Goal: Book appointment/travel/reservation

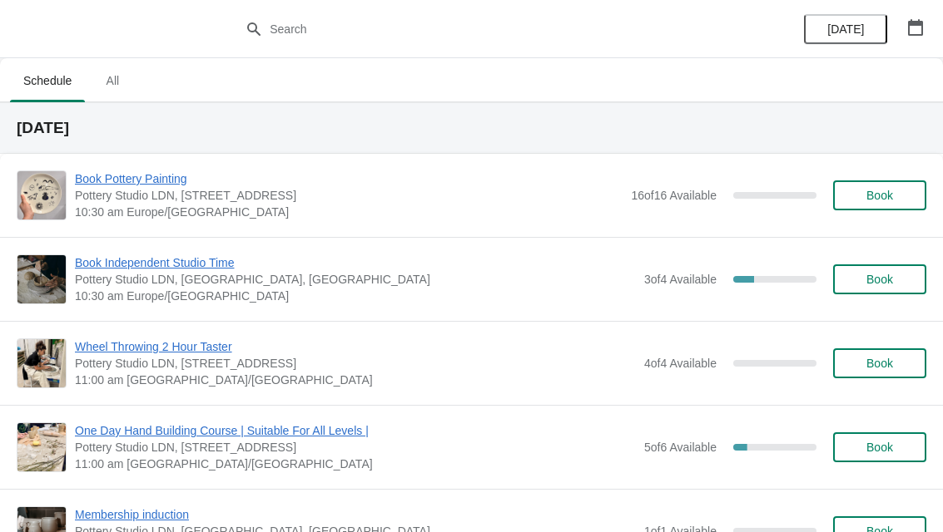
click at [906, 41] on button "button" at bounding box center [915, 27] width 30 height 30
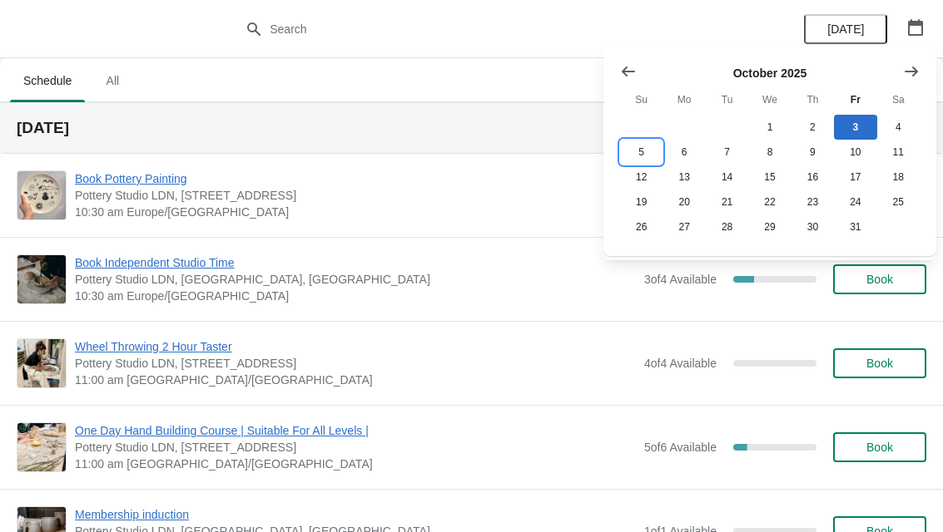
click at [648, 152] on button "5" at bounding box center [641, 152] width 42 height 25
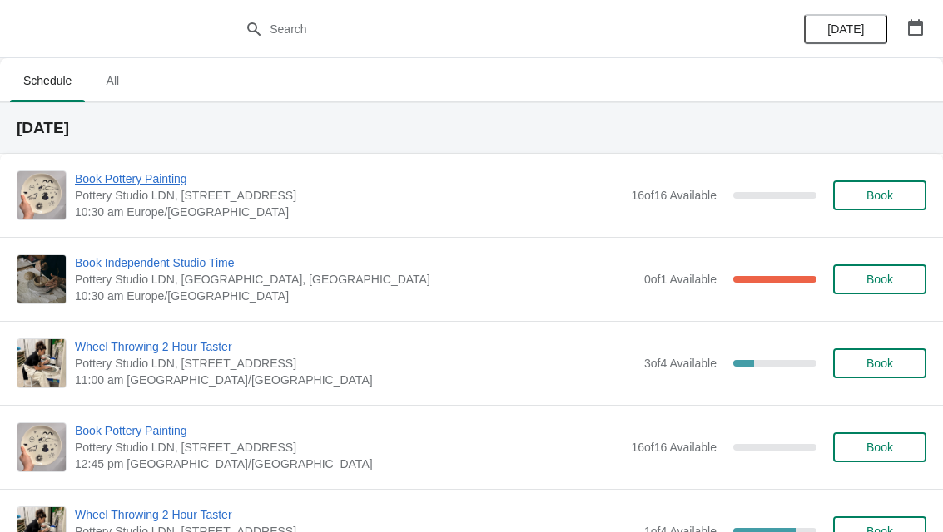
click at [864, 446] on span "Book" at bounding box center [879, 447] width 63 height 13
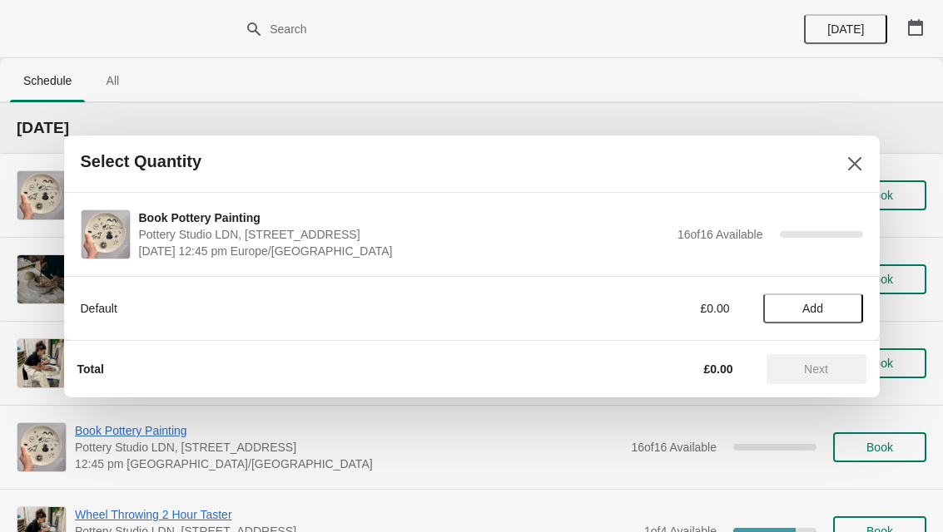
click at [825, 309] on span "Add" at bounding box center [813, 308] width 70 height 13
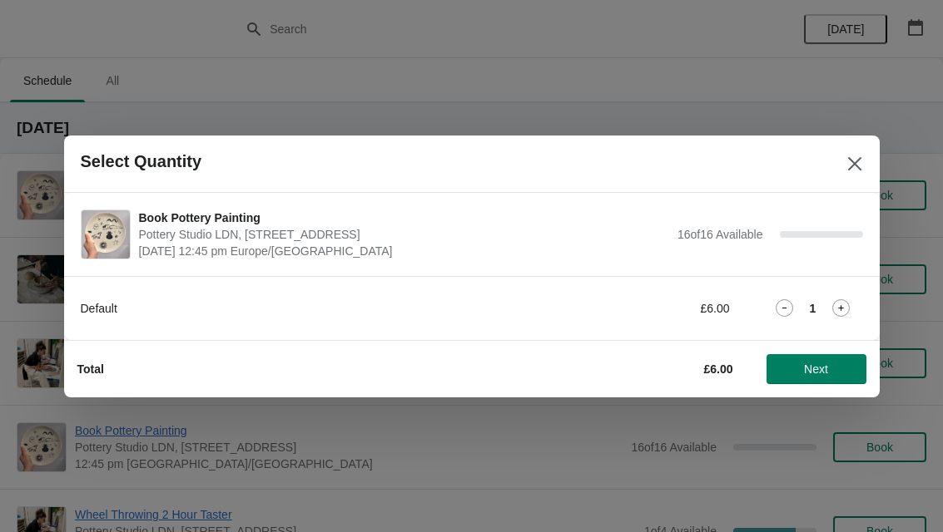
click at [841, 306] on icon at bounding box center [842, 308] width 6 height 6
click at [806, 374] on span "Next" at bounding box center [816, 369] width 24 height 13
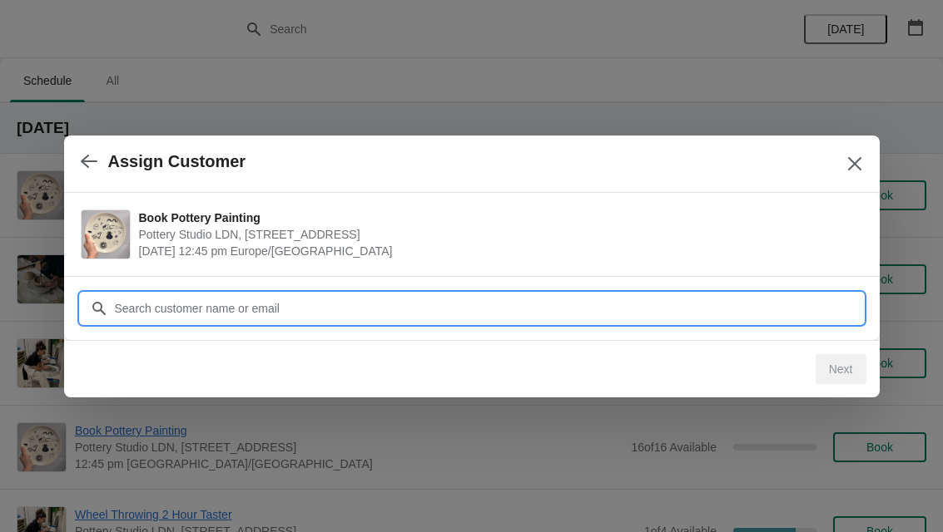
click at [156, 310] on input "Customer" at bounding box center [488, 309] width 749 height 30
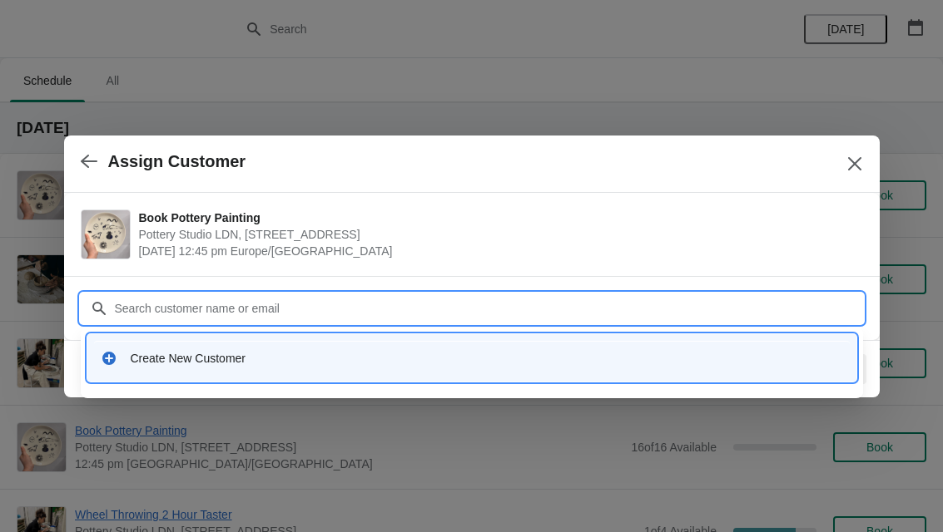
click at [155, 362] on div "Create New Customer" at bounding box center [487, 358] width 712 height 17
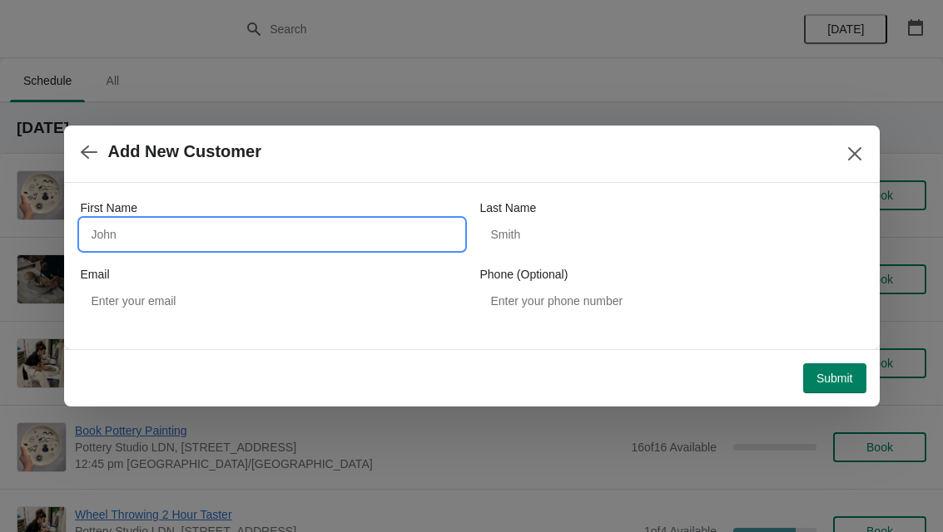
click at [141, 226] on input "First Name" at bounding box center [272, 235] width 383 height 30
type input "Cristina"
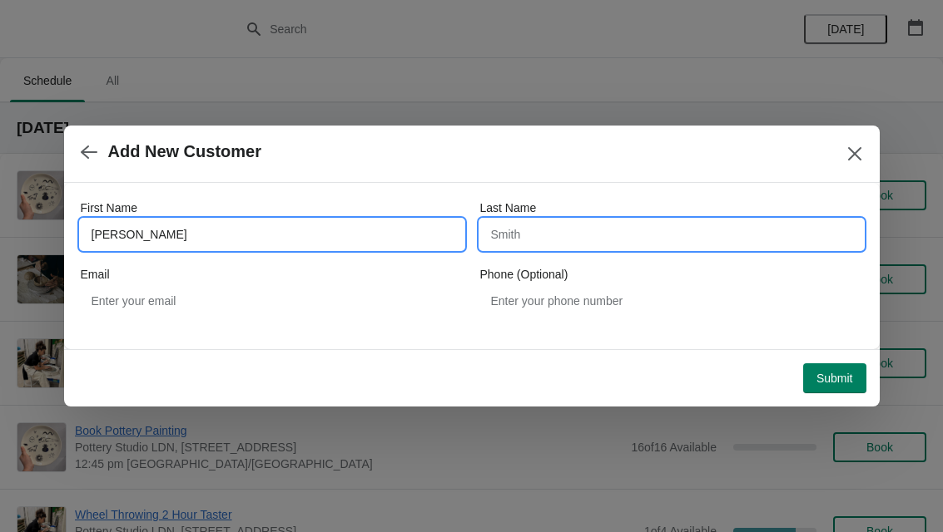
click at [681, 240] on input "Last Name" at bounding box center [671, 235] width 383 height 30
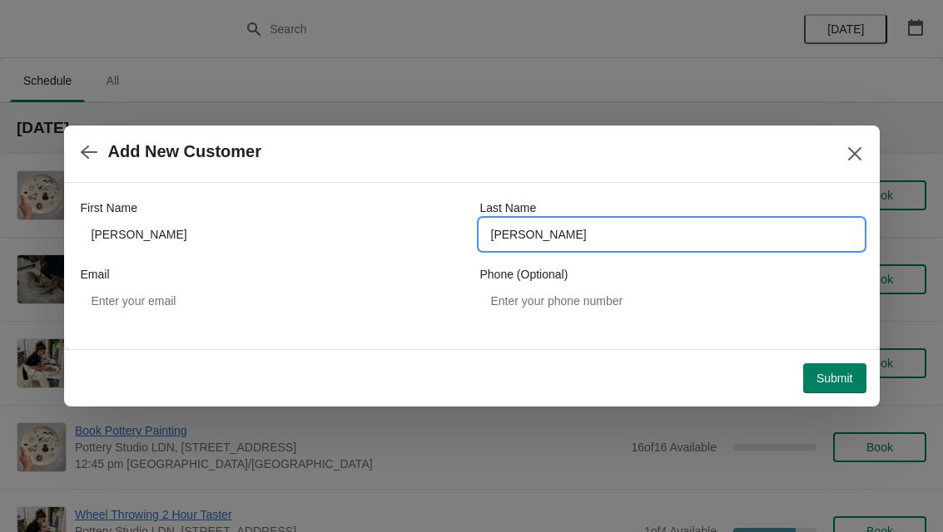
type input "Espinosa"
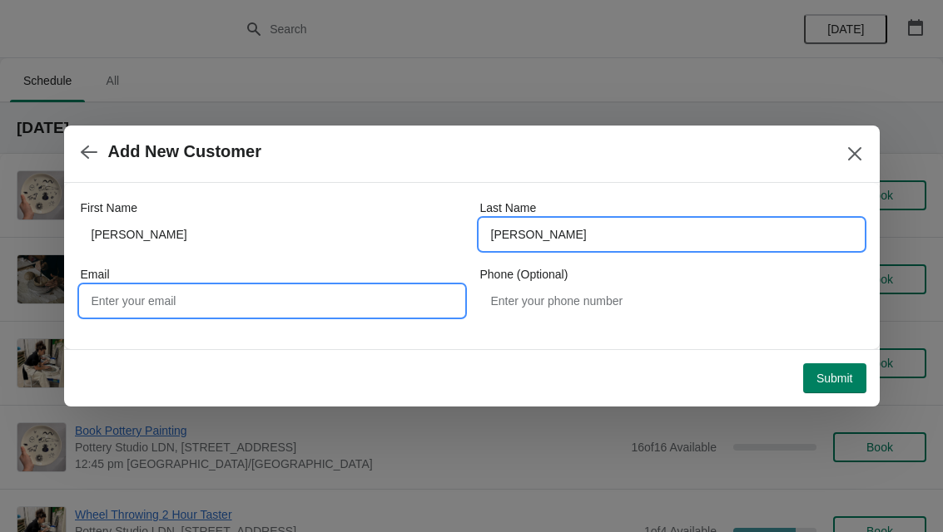
click at [173, 311] on input "Email" at bounding box center [272, 301] width 383 height 30
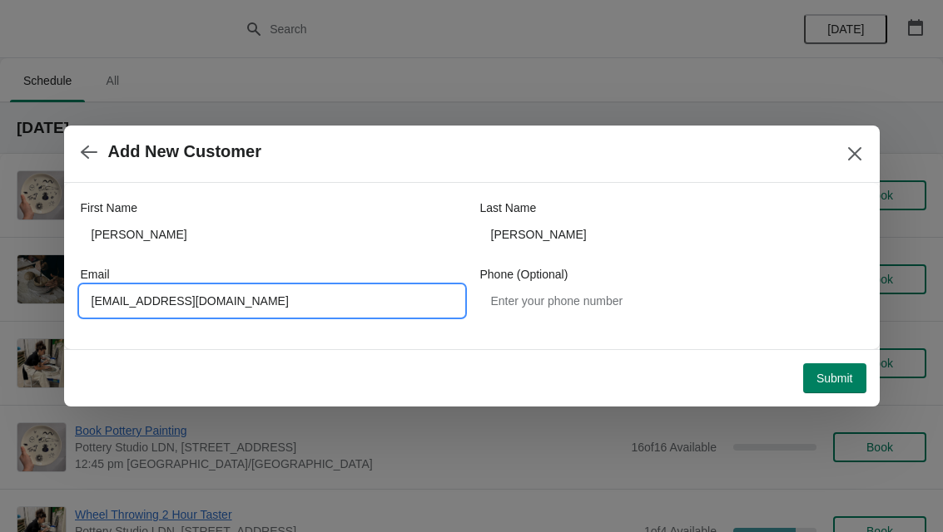
type input "Crisepi23@yahoo.es"
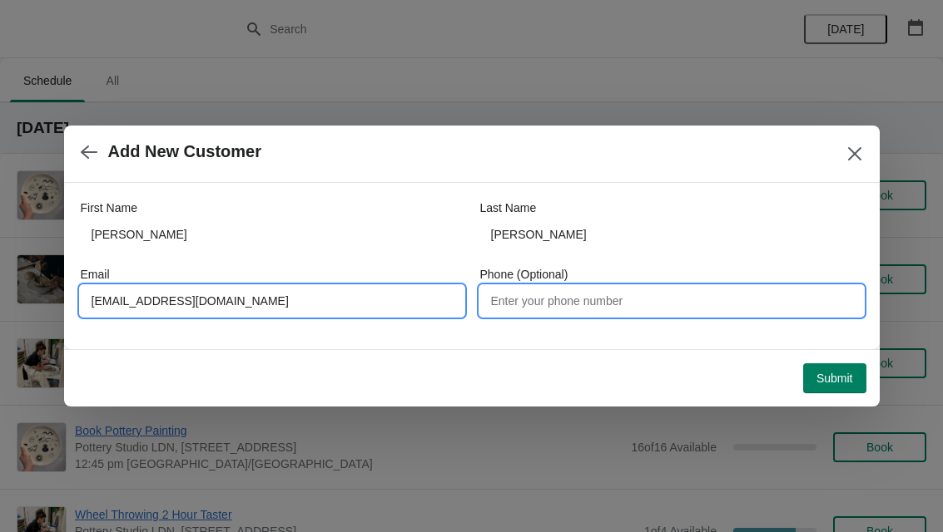
click at [664, 299] on input "Phone (Optional)" at bounding box center [671, 301] width 383 height 30
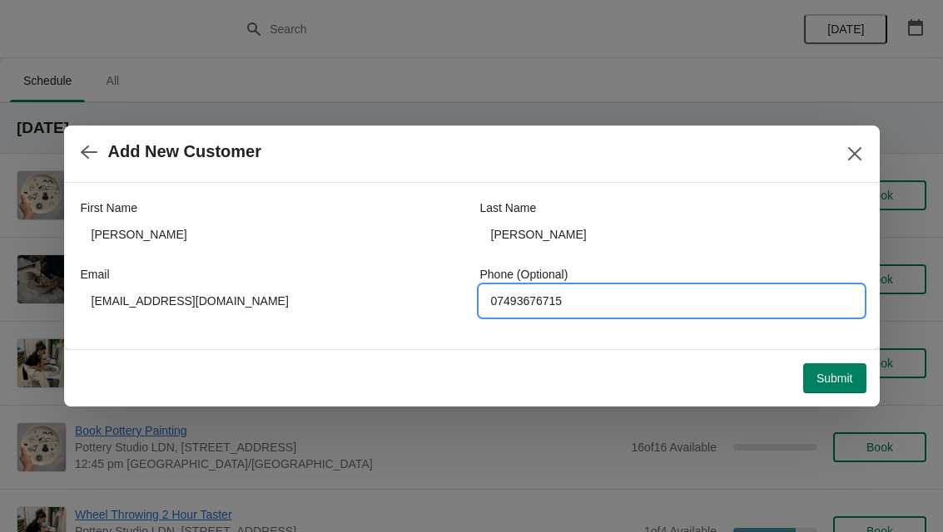
type input "07493676715"
click at [830, 381] on span "Submit" at bounding box center [834, 378] width 37 height 13
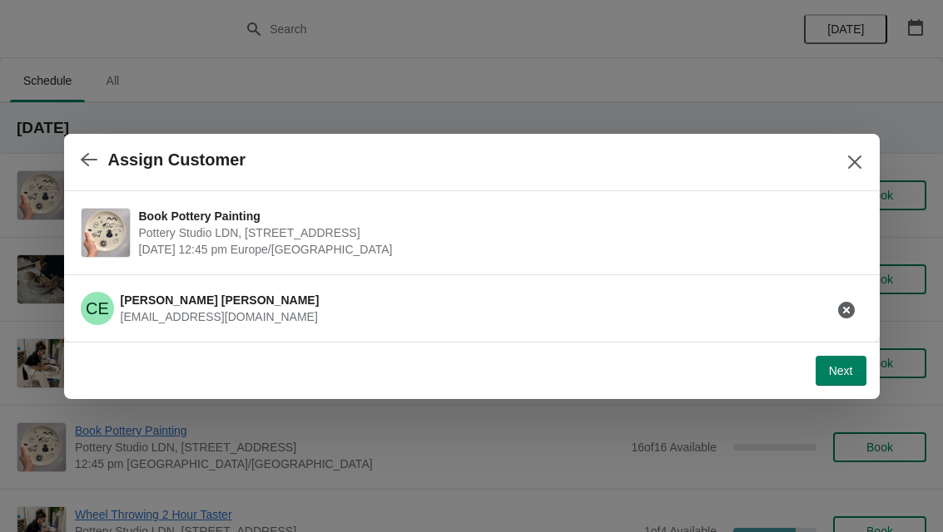
click at [835, 372] on span "Next" at bounding box center [841, 370] width 24 height 13
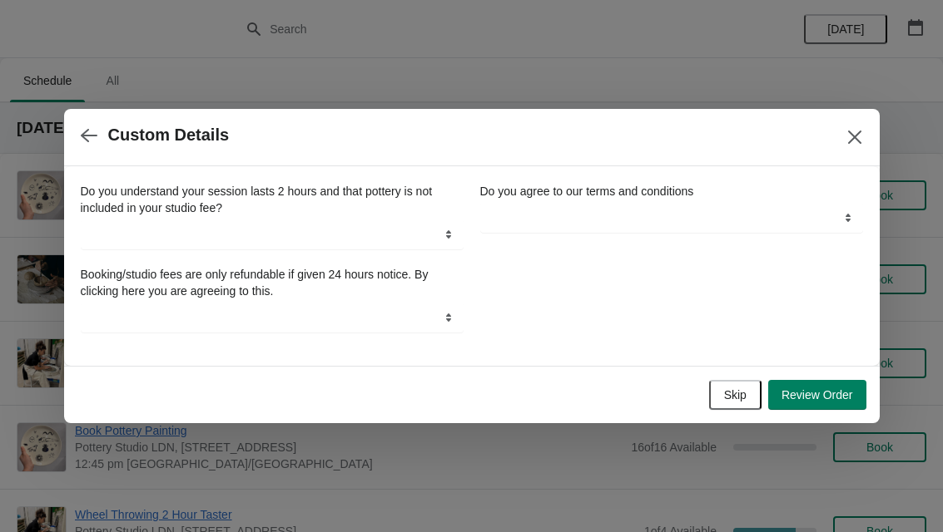
click at [728, 392] on span "Skip" at bounding box center [735, 395] width 22 height 13
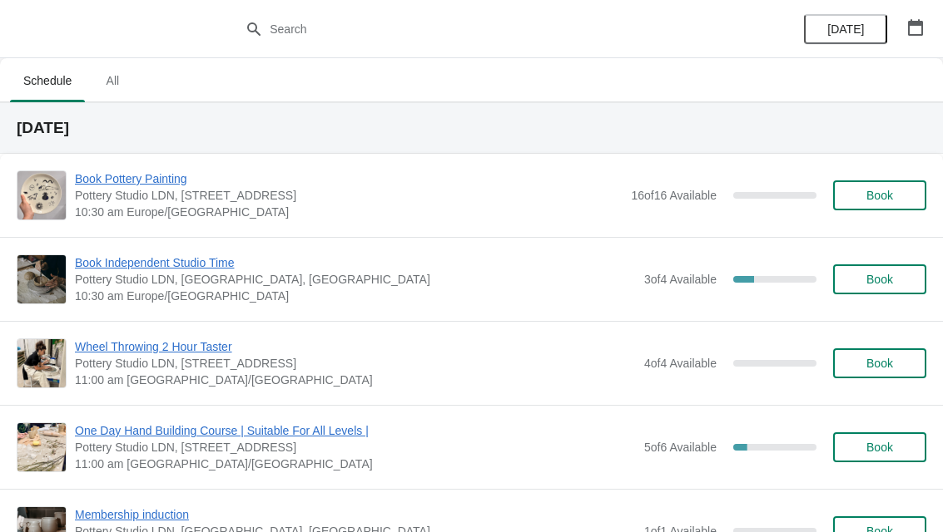
click at [921, 36] on button "button" at bounding box center [915, 27] width 30 height 30
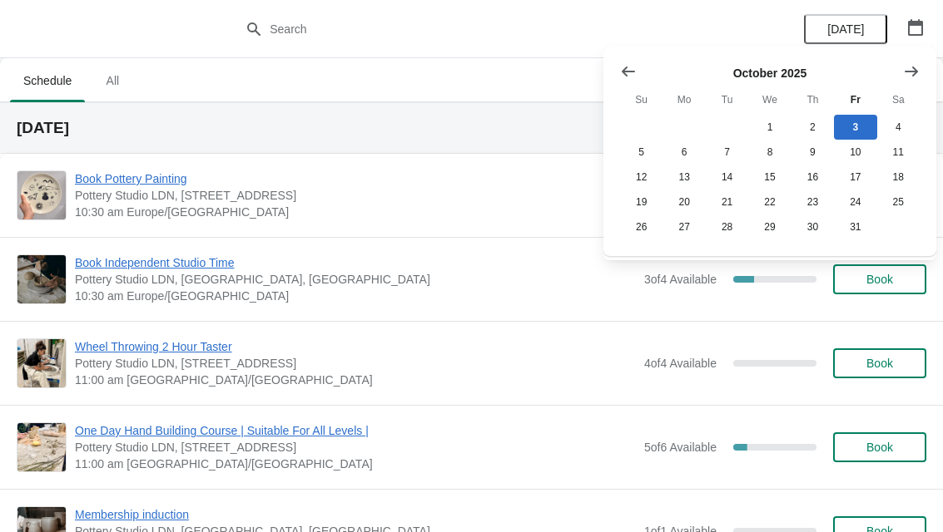
click at [925, 65] on button "Show next month, November 2025" at bounding box center [911, 72] width 30 height 30
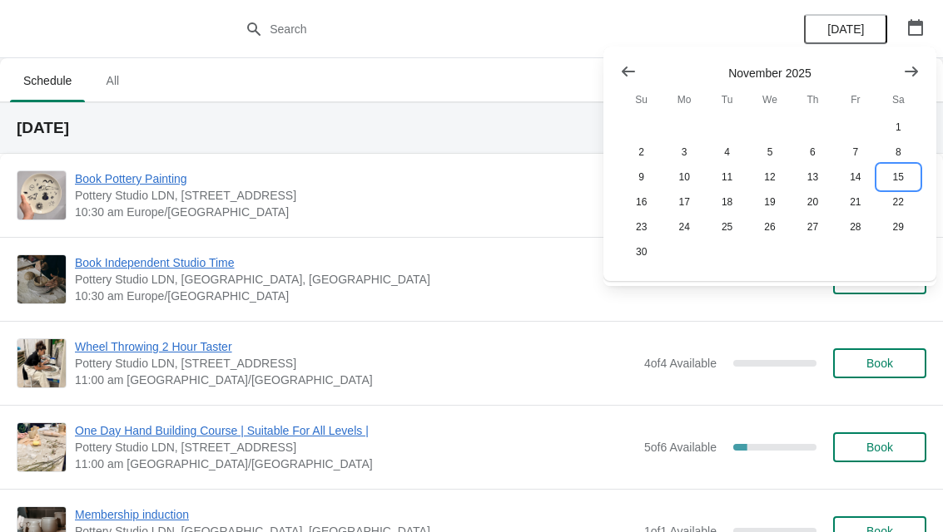
click at [902, 184] on button "15" at bounding box center [898, 177] width 42 height 25
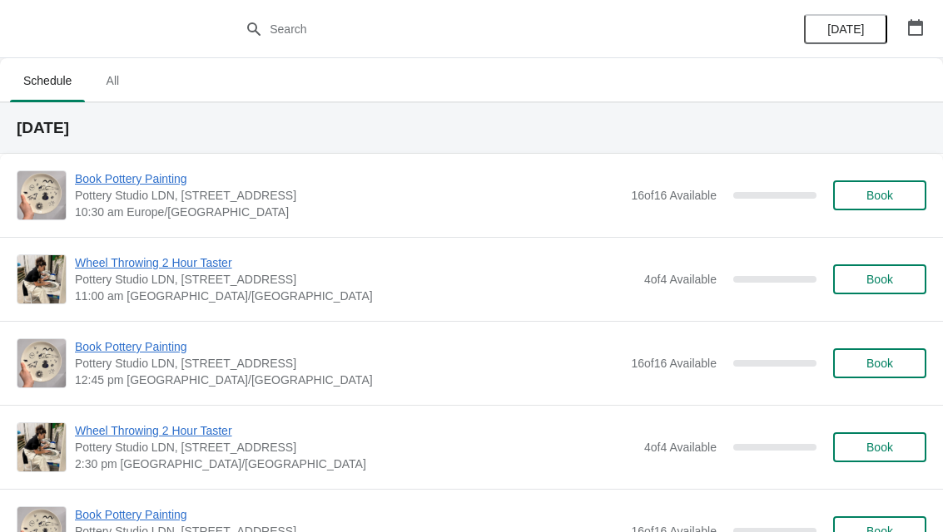
click at [859, 369] on span "Book" at bounding box center [879, 363] width 63 height 13
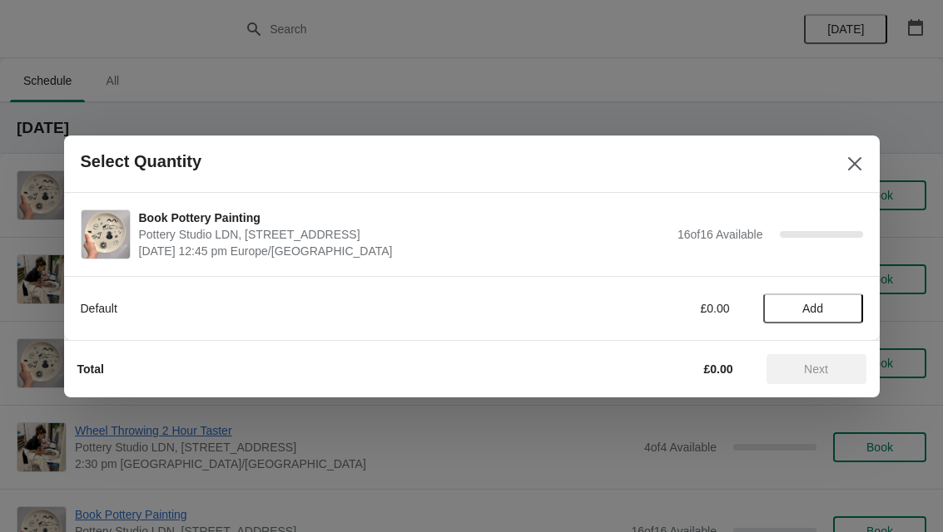
click at [817, 312] on span "Add" at bounding box center [812, 308] width 21 height 13
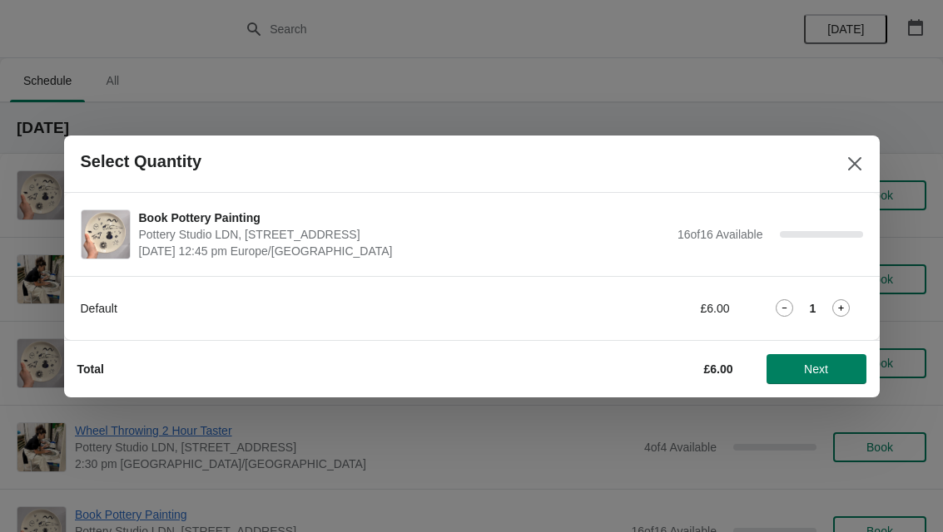
click at [849, 310] on icon at bounding box center [840, 308] width 17 height 17
click at [840, 308] on icon at bounding box center [842, 308] width 6 height 6
click at [844, 303] on icon at bounding box center [840, 308] width 17 height 17
click at [841, 305] on icon at bounding box center [840, 308] width 17 height 17
click at [844, 311] on icon at bounding box center [840, 308] width 17 height 17
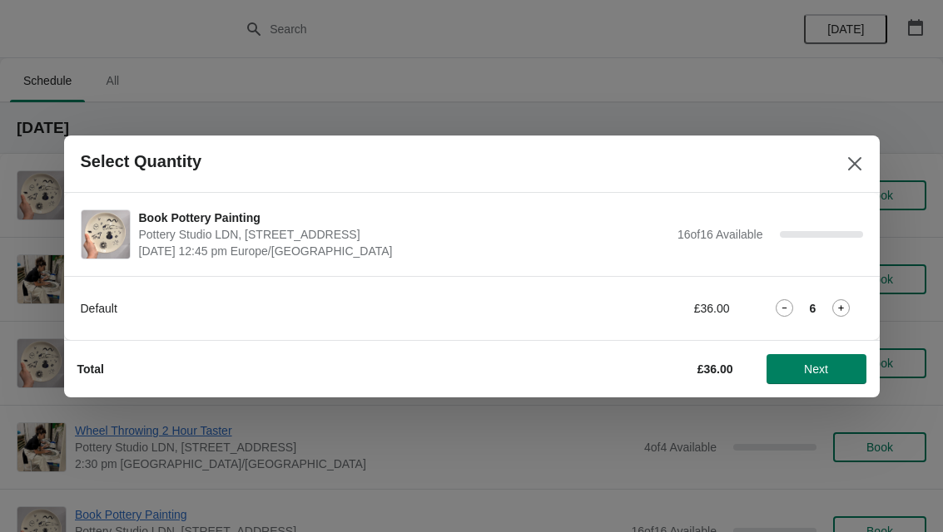
click at [842, 305] on icon at bounding box center [840, 308] width 17 height 17
click at [845, 307] on icon at bounding box center [840, 308] width 17 height 17
click at [845, 306] on icon at bounding box center [840, 308] width 17 height 17
click at [841, 314] on icon at bounding box center [840, 308] width 17 height 17
click at [822, 369] on span "Next" at bounding box center [816, 369] width 24 height 13
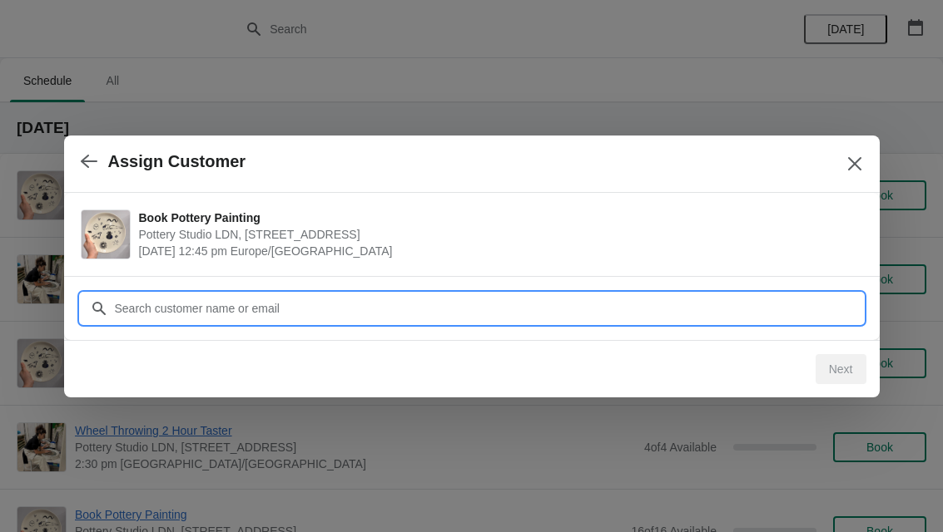
click at [716, 301] on input "Customer" at bounding box center [488, 309] width 749 height 30
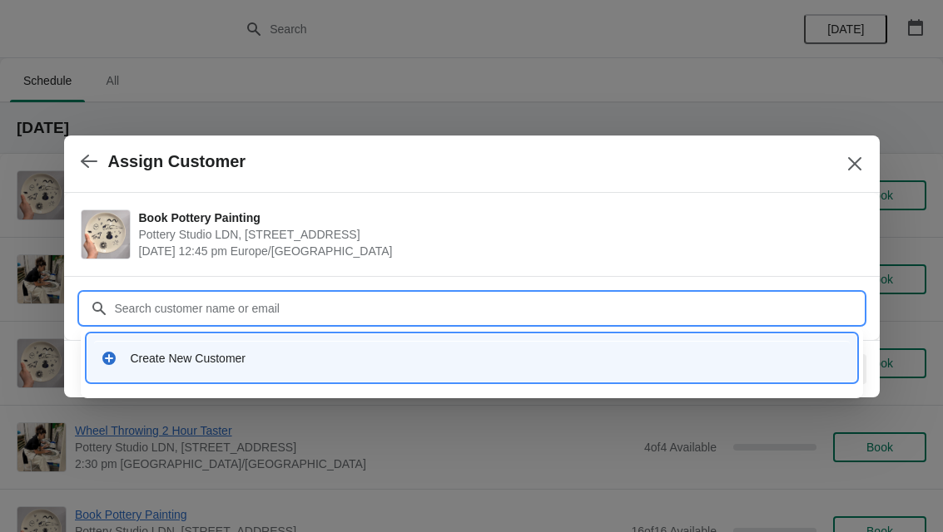
click at [556, 369] on div "Create New Customer" at bounding box center [471, 358] width 755 height 34
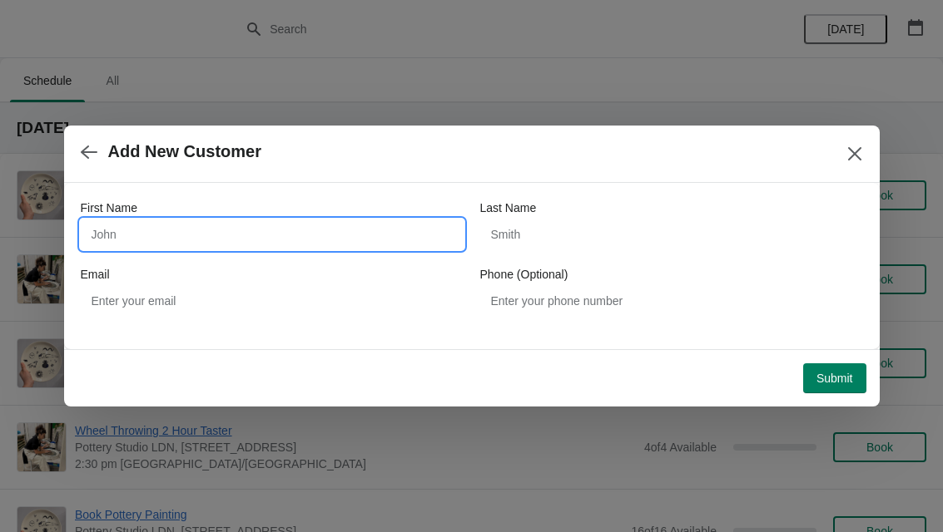
click at [149, 235] on input "First Name" at bounding box center [272, 235] width 383 height 30
type input "Sayha"
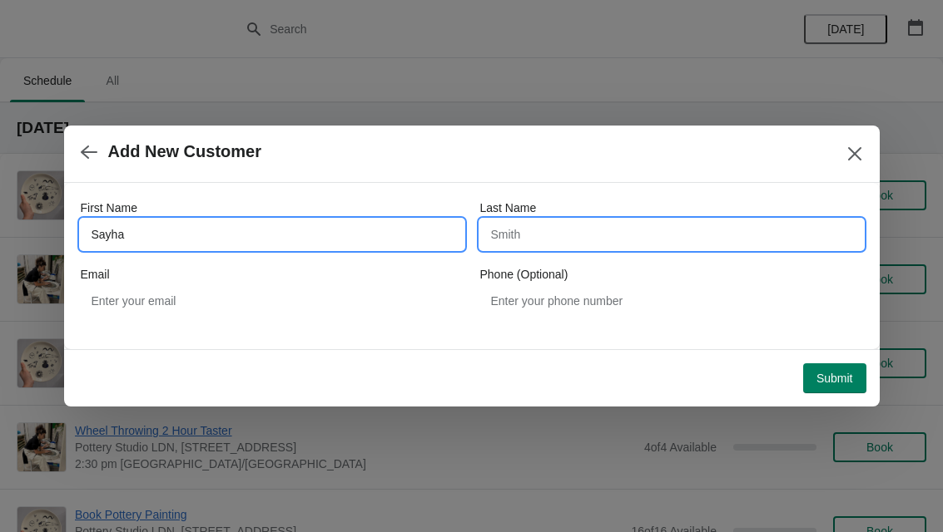
click at [698, 240] on input "Last Name" at bounding box center [671, 235] width 383 height 30
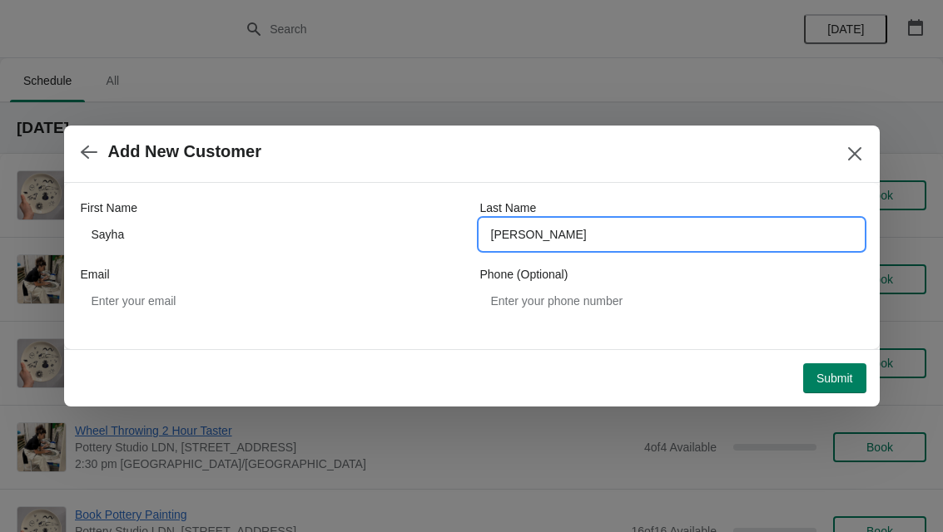
type input "[PERSON_NAME]"
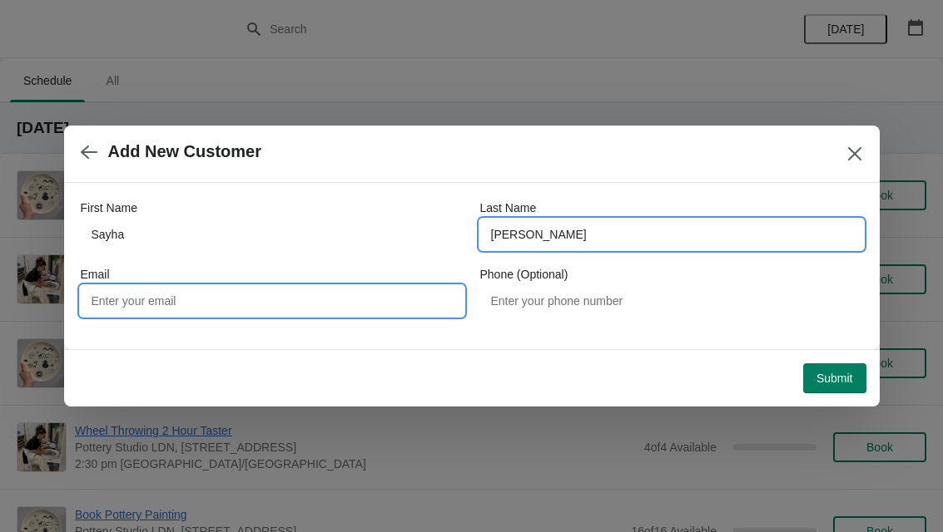
click at [186, 312] on input "Email" at bounding box center [272, 301] width 383 height 30
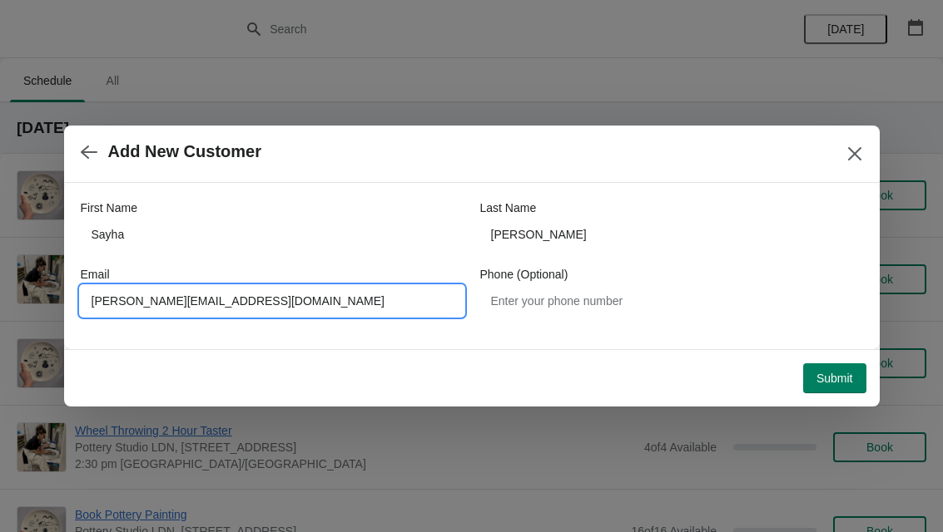
type input "[PERSON_NAME][EMAIL_ADDRESS][DOMAIN_NAME]"
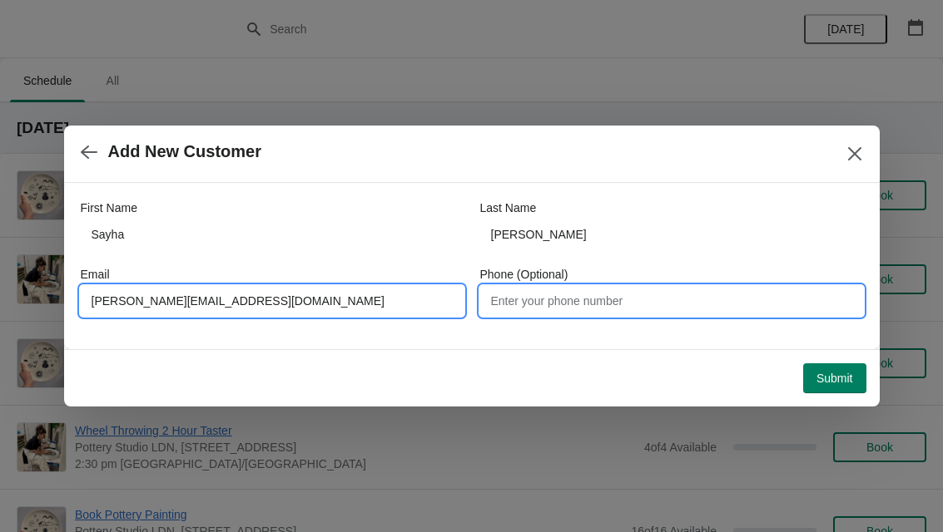
click at [651, 315] on input "Phone (Optional)" at bounding box center [671, 301] width 383 height 30
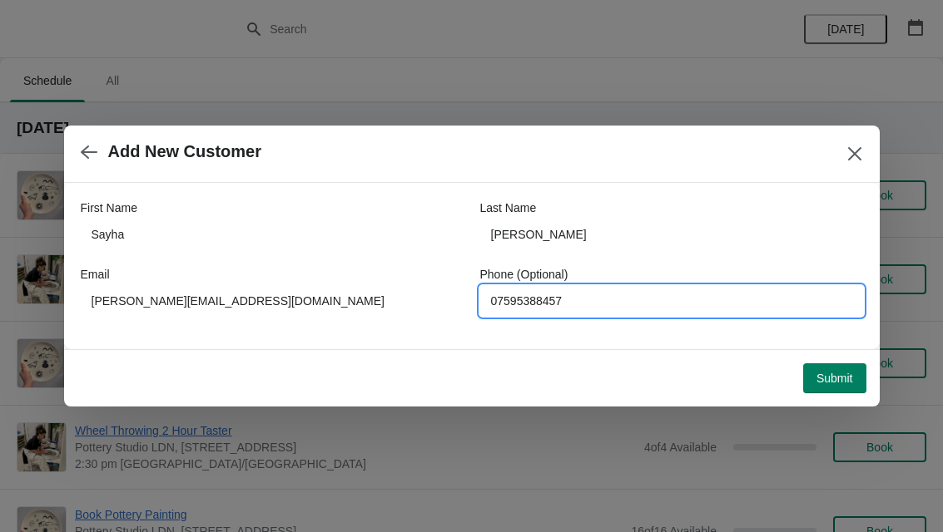
type input "07595388457"
click at [838, 379] on span "Submit" at bounding box center [834, 378] width 37 height 13
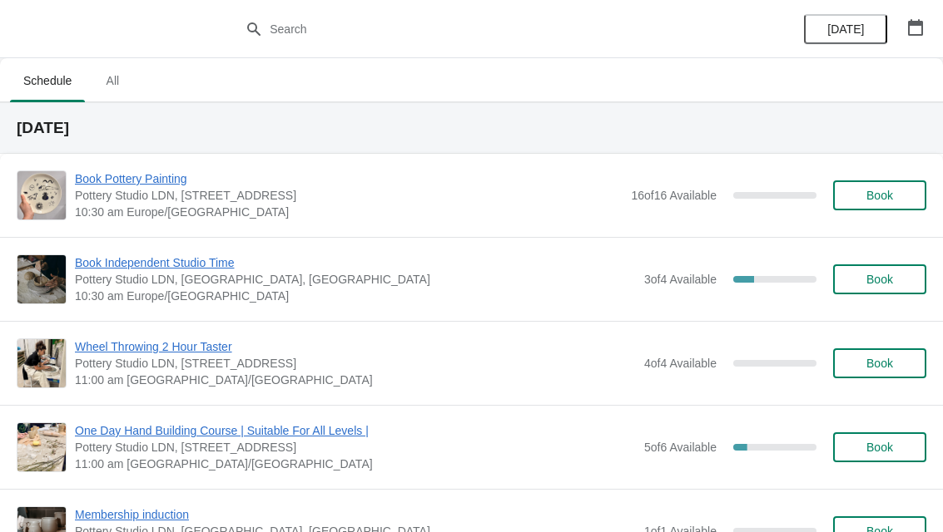
click at [924, 42] on button "button" at bounding box center [915, 27] width 30 height 30
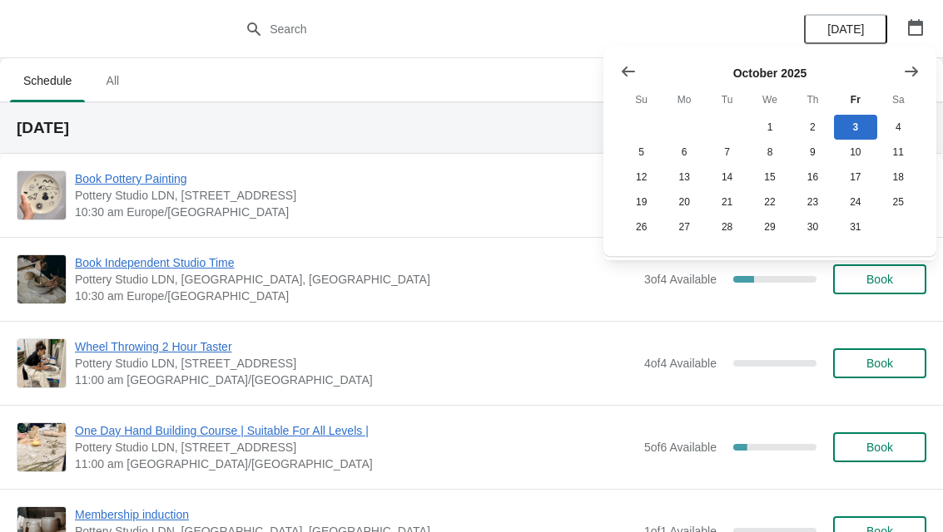
click at [914, 67] on icon "Show next month, November 2025" at bounding box center [911, 71] width 17 height 17
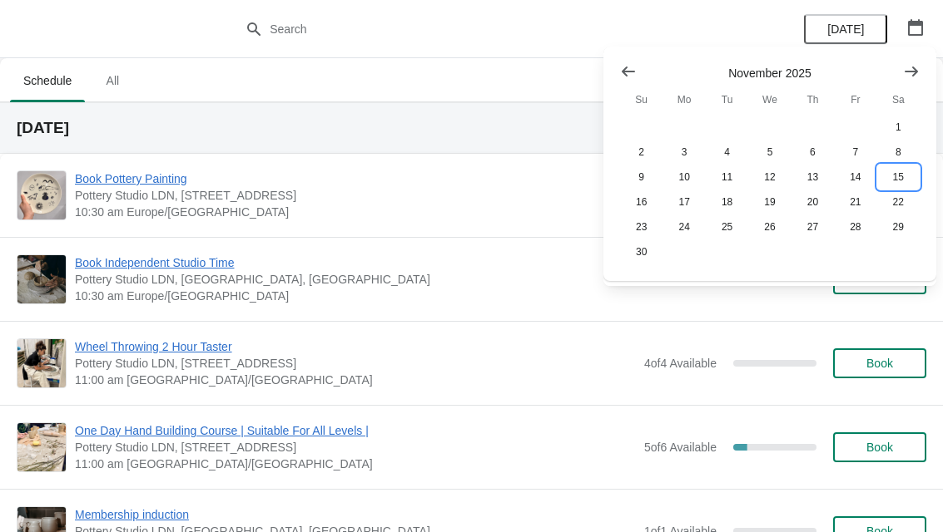
click at [896, 183] on button "15" at bounding box center [898, 177] width 42 height 25
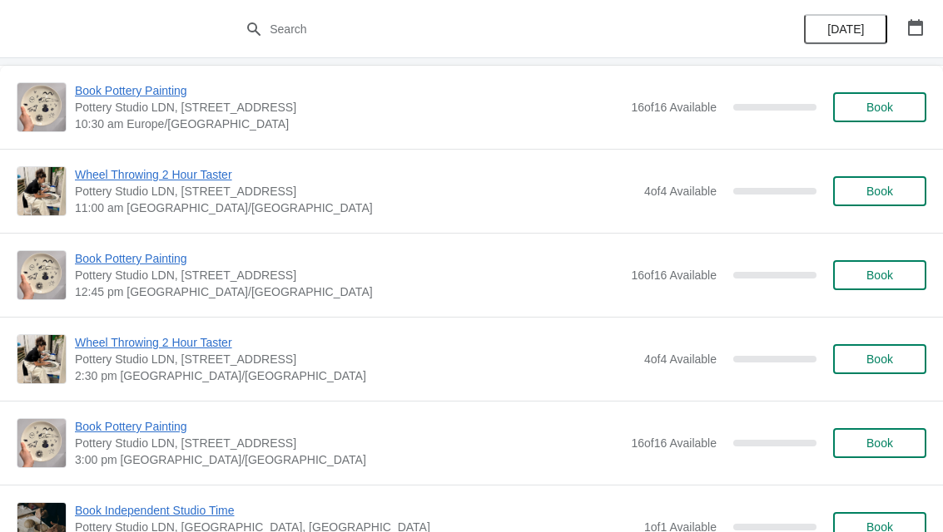
scroll to position [92, 0]
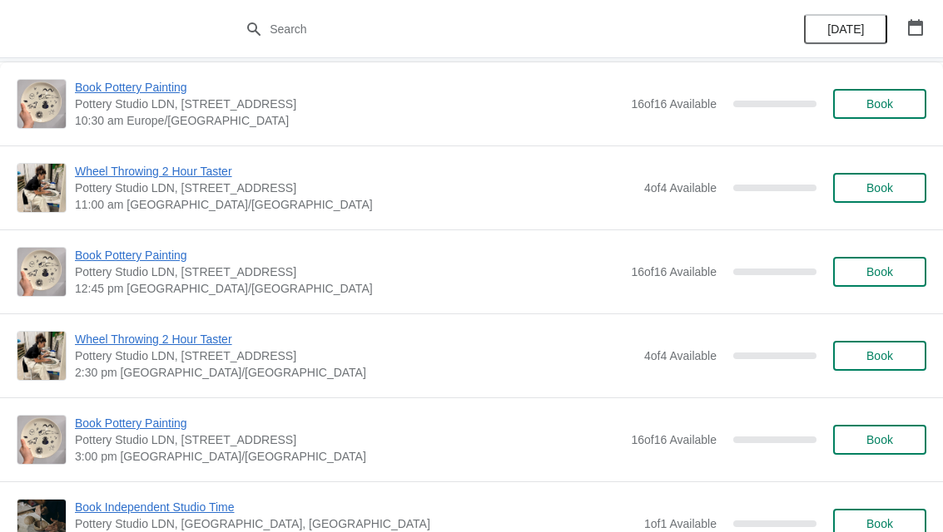
click at [875, 276] on span "Book" at bounding box center [879, 271] width 27 height 13
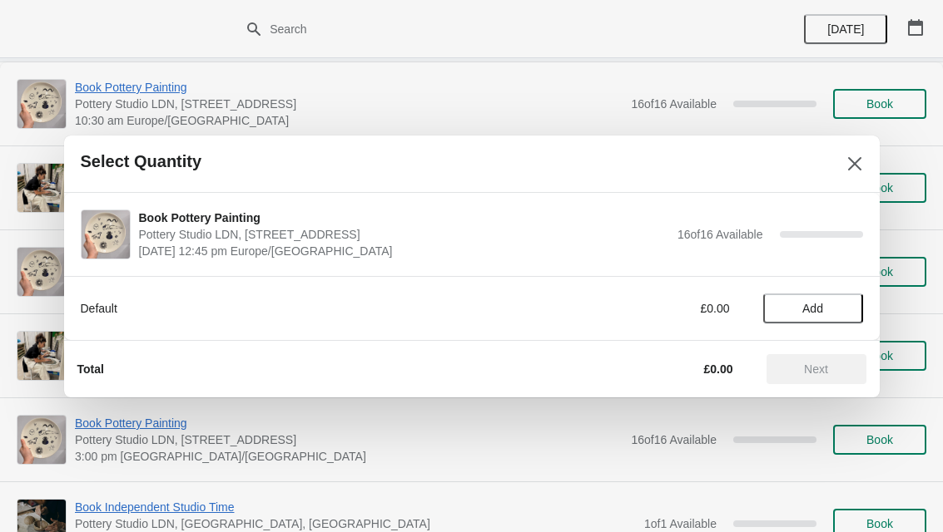
click at [817, 314] on span "Add" at bounding box center [812, 308] width 21 height 13
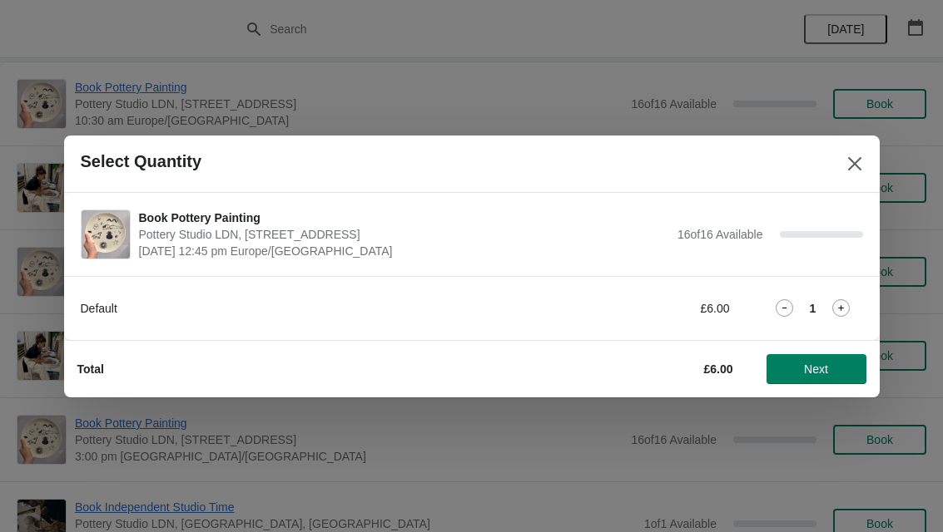
click at [845, 307] on icon at bounding box center [840, 308] width 17 height 17
click at [843, 311] on icon at bounding box center [840, 308] width 17 height 17
click at [838, 310] on icon at bounding box center [840, 308] width 17 height 17
click at [844, 309] on icon at bounding box center [840, 308] width 17 height 17
click at [844, 310] on icon at bounding box center [840, 308] width 17 height 17
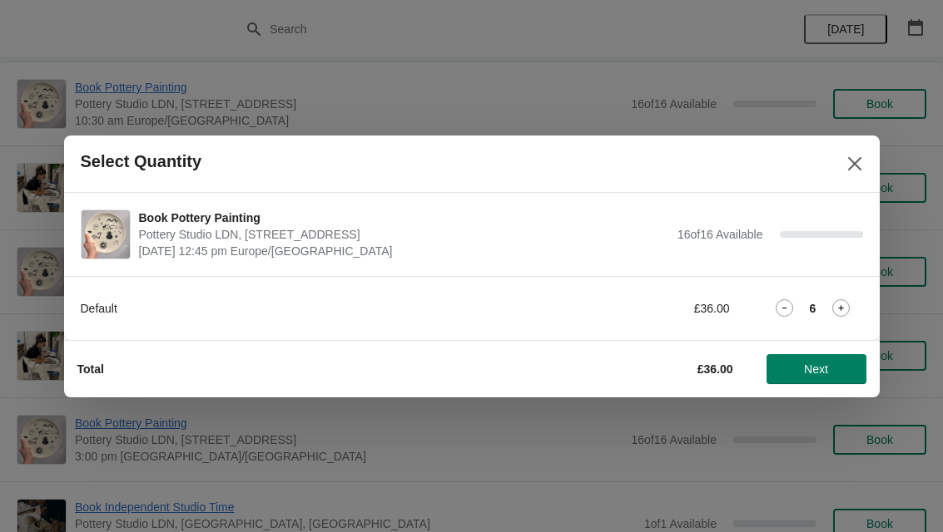
click at [849, 300] on icon at bounding box center [840, 308] width 17 height 17
click at [847, 305] on icon at bounding box center [840, 308] width 17 height 17
click at [850, 302] on div "8" at bounding box center [813, 308] width 100 height 17
click at [847, 309] on icon at bounding box center [840, 308] width 17 height 17
click at [846, 309] on icon at bounding box center [840, 308] width 17 height 17
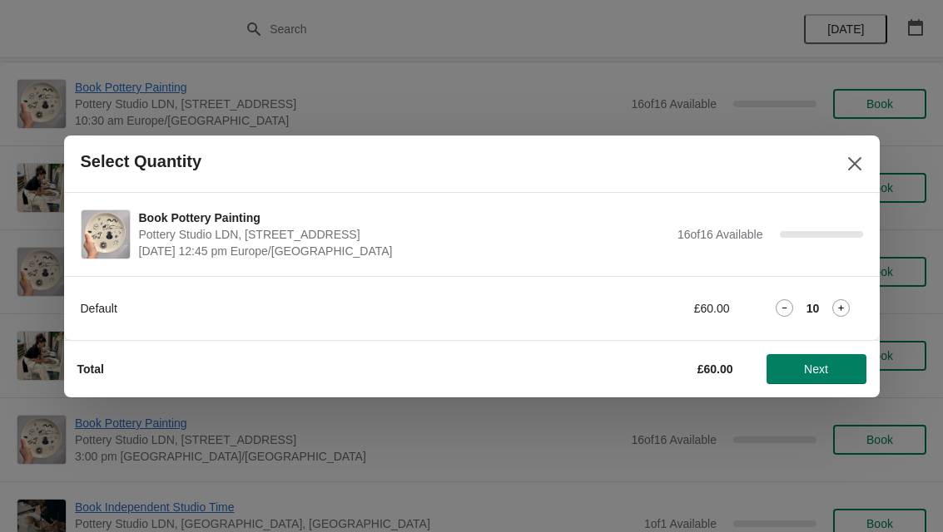
click at [816, 367] on span "Next" at bounding box center [816, 369] width 24 height 13
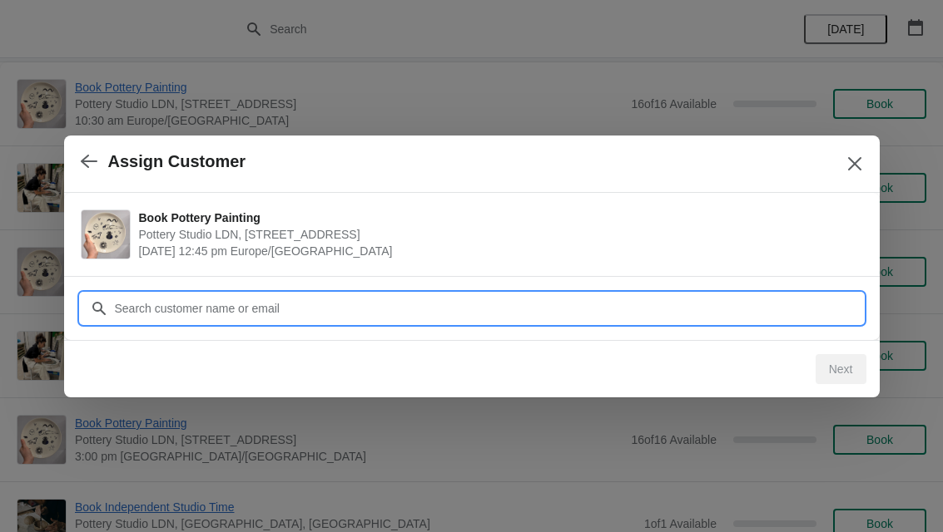
click at [335, 309] on input "Customer" at bounding box center [488, 309] width 749 height 30
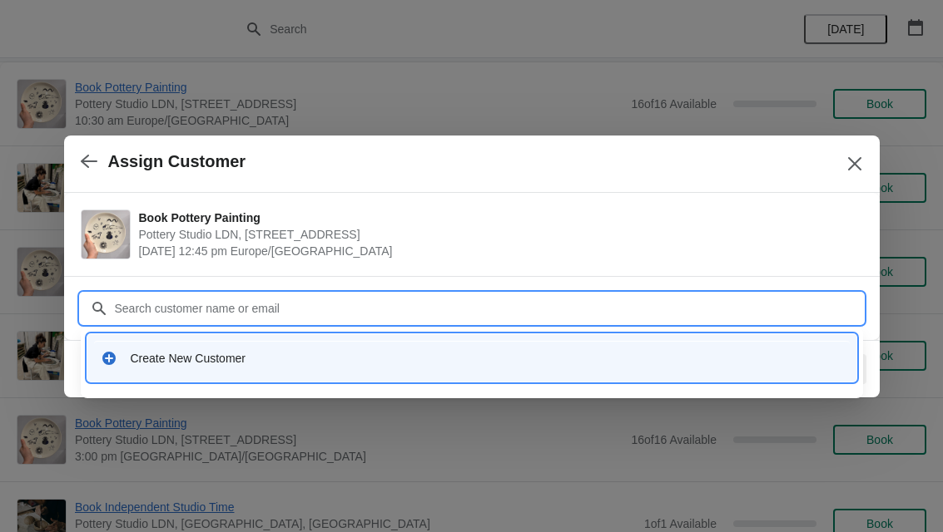
click at [303, 359] on div "Create New Customer" at bounding box center [487, 358] width 712 height 17
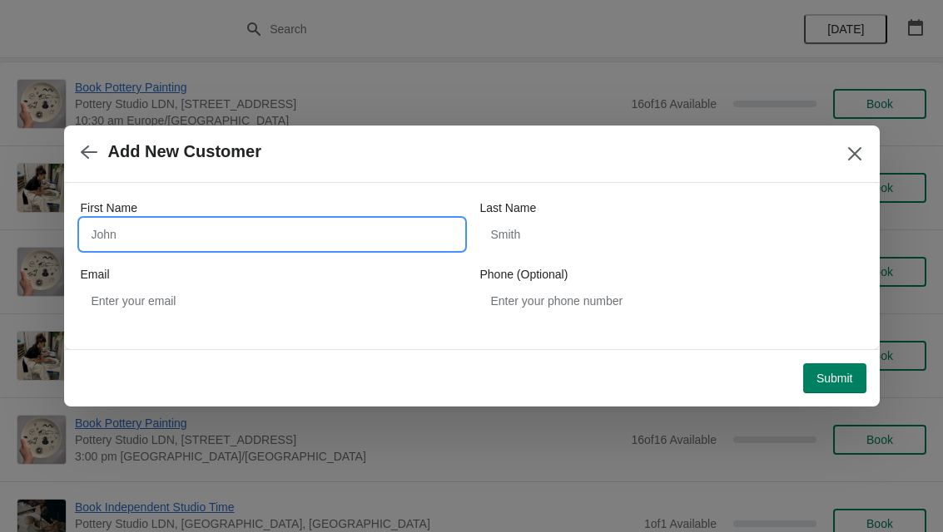
click at [155, 238] on input "First Name" at bounding box center [272, 235] width 383 height 30
type input "Sayha"
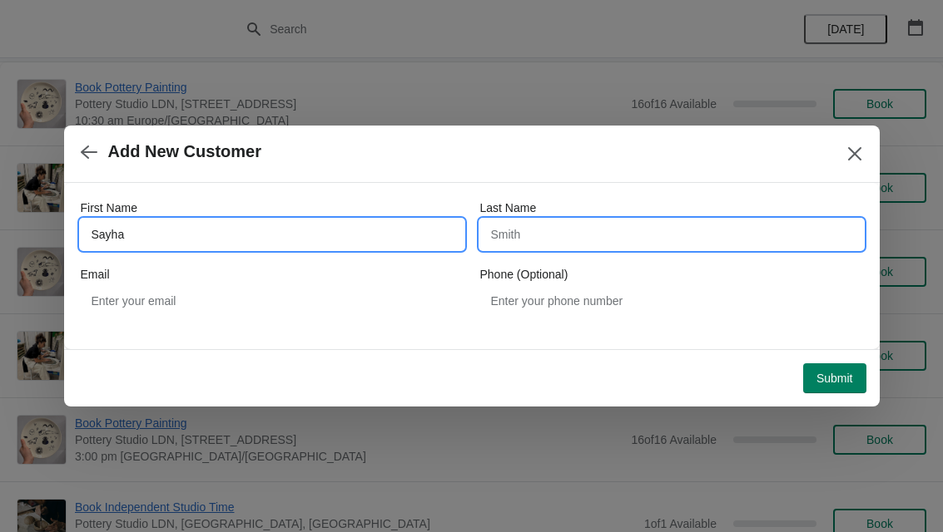
click at [577, 234] on input "Last Name" at bounding box center [671, 235] width 383 height 30
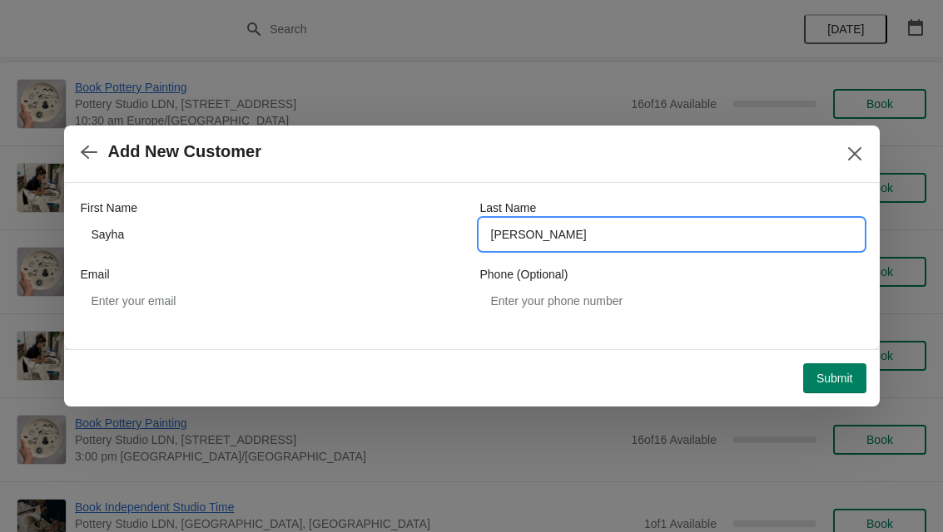
type input "[PERSON_NAME]"
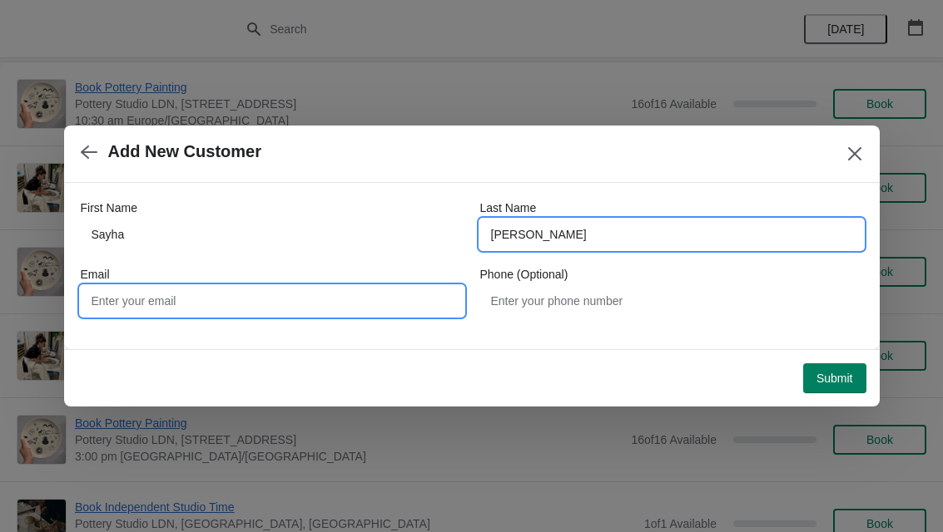
click at [327, 303] on input "Email" at bounding box center [272, 301] width 383 height 30
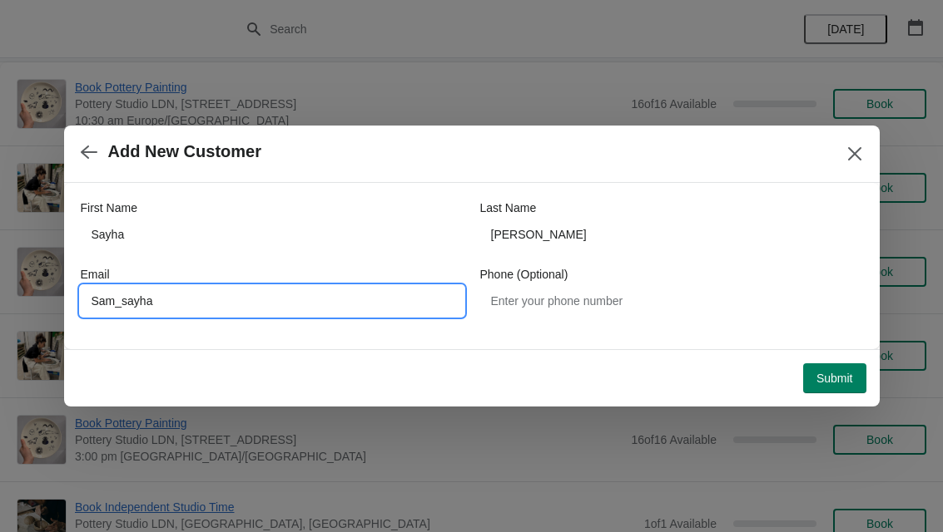
type input "Sam_sayha"
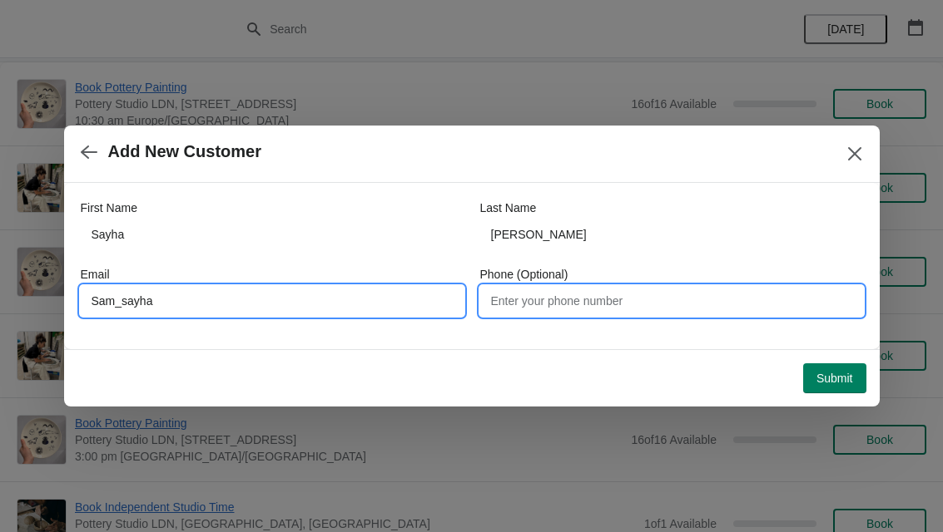
click at [571, 312] on input "Phone (Optional)" at bounding box center [671, 301] width 383 height 30
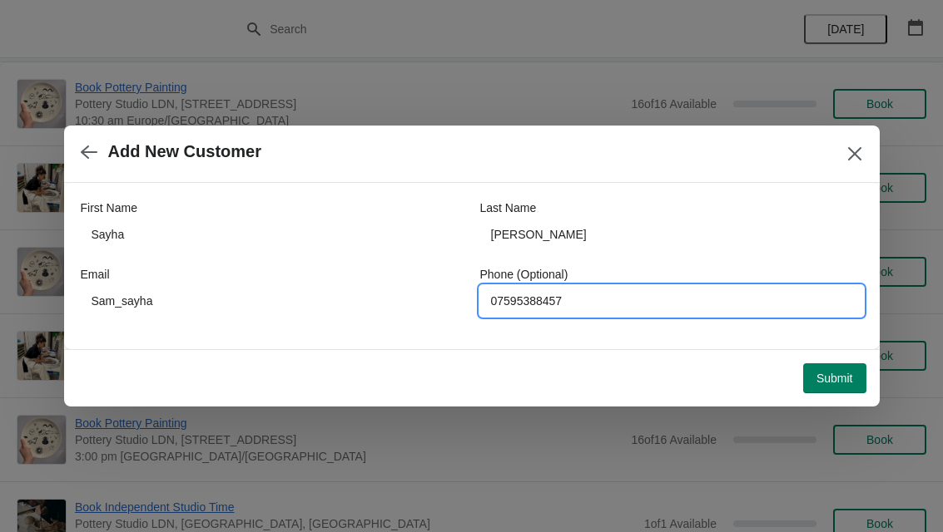
type input "07595388457"
click at [847, 383] on span "Submit" at bounding box center [834, 378] width 37 height 13
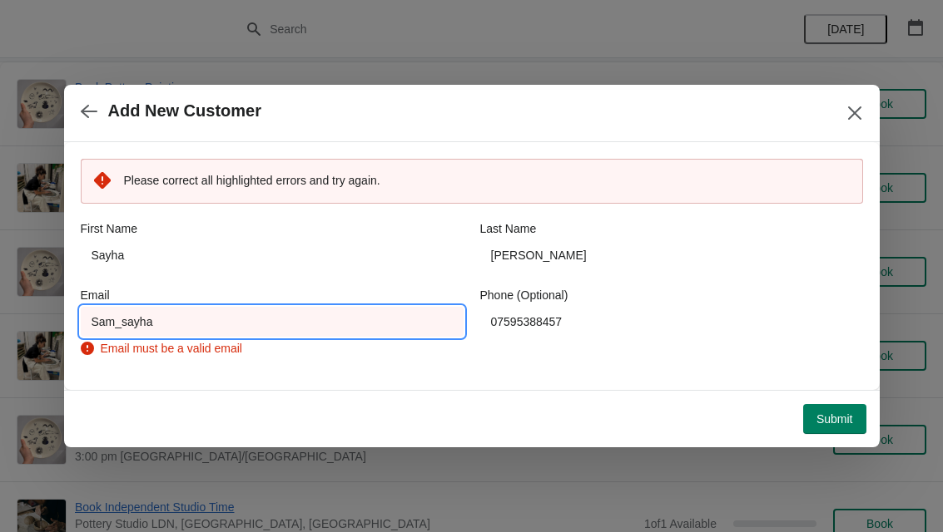
click at [351, 323] on input "Sam_sayha" at bounding box center [272, 322] width 383 height 30
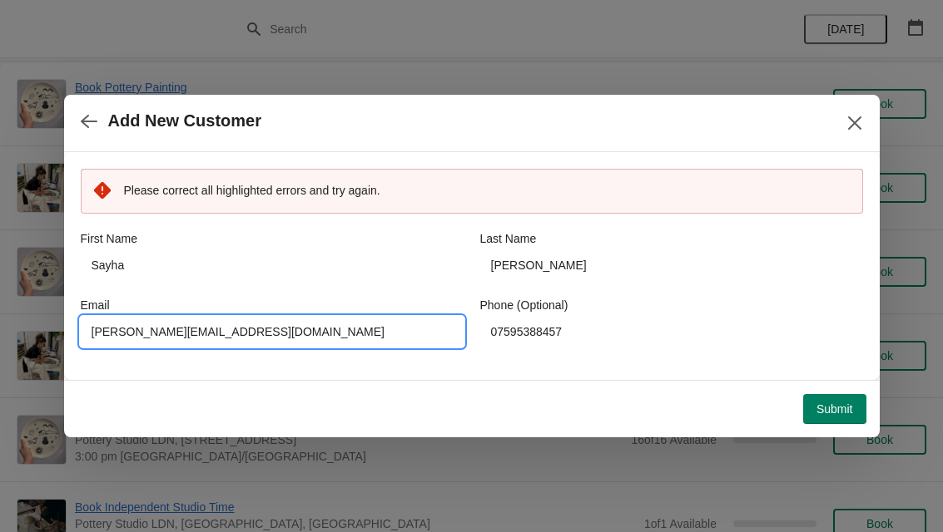
type input "[PERSON_NAME][EMAIL_ADDRESS][DOMAIN_NAME]"
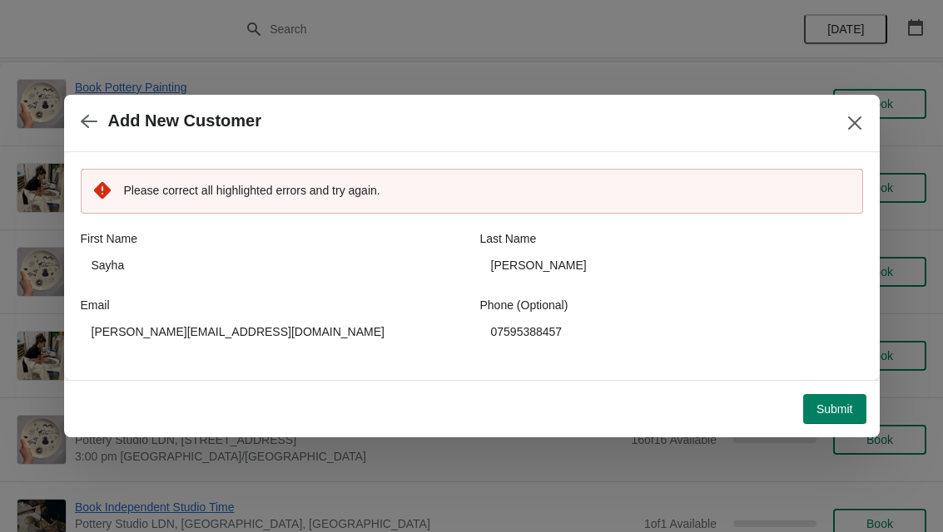
click at [838, 413] on span "Submit" at bounding box center [834, 409] width 37 height 13
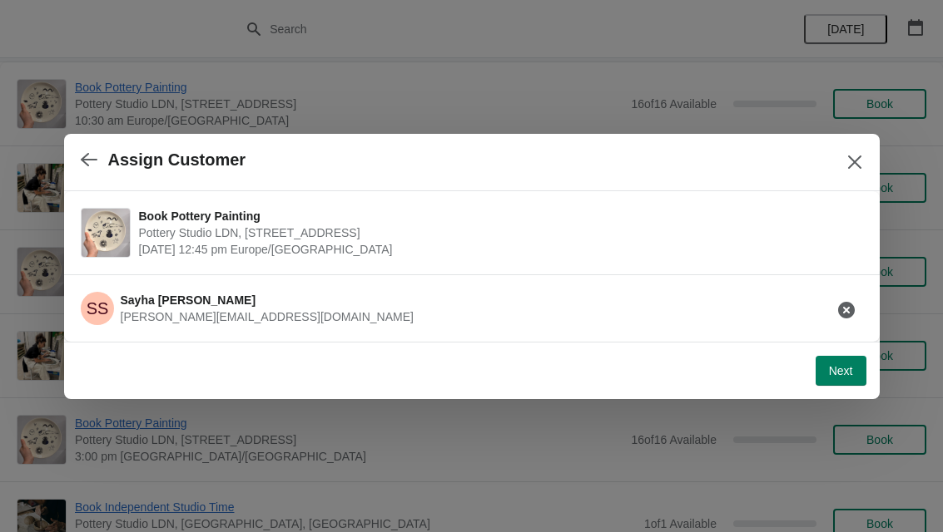
click at [848, 371] on span "Next" at bounding box center [841, 370] width 24 height 13
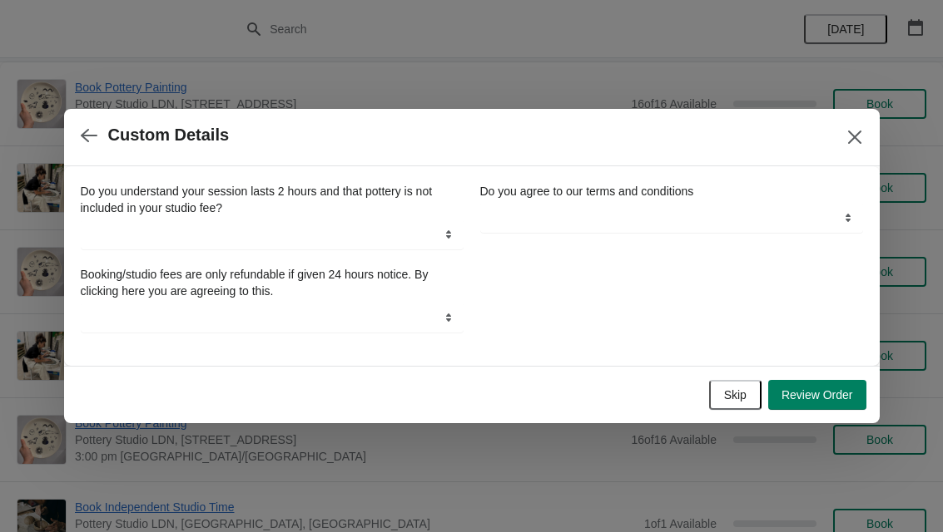
click at [731, 389] on span "Skip" at bounding box center [735, 395] width 22 height 13
